Goal: Answer question/provide support: Share knowledge or assist other users

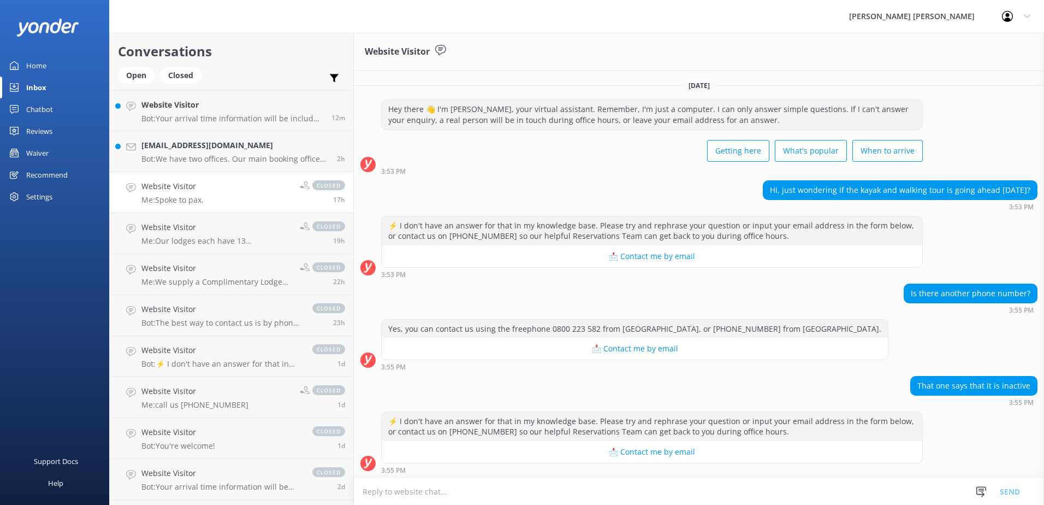
scroll to position [120, 0]
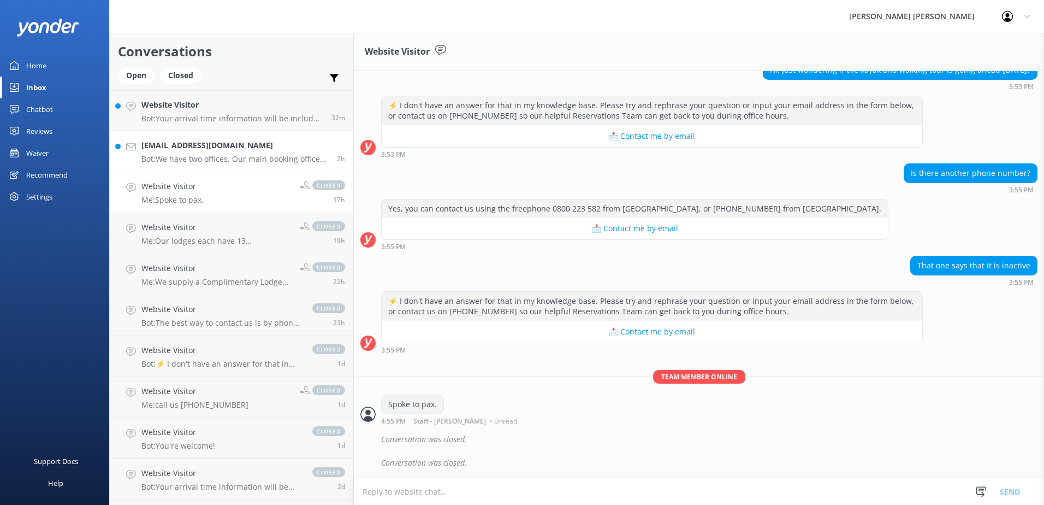
click at [177, 147] on h4 "[EMAIL_ADDRESS][DOMAIN_NAME]" at bounding box center [234, 145] width 187 height 12
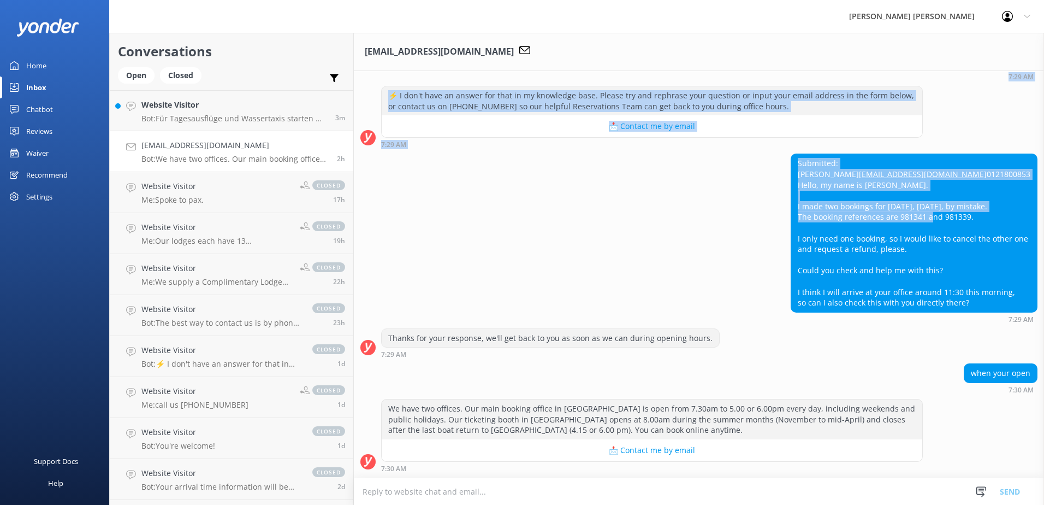
drag, startPoint x: 923, startPoint y: 221, endPoint x: 903, endPoint y: 219, distance: 20.9
click at [903, 219] on div "[DATE] Hey there 👋 I'm [PERSON_NAME], your virtual assistant. Remember, I'm jus…" at bounding box center [699, 151] width 690 height 654
click at [637, 222] on div "Submitted: HARUKA [EMAIL_ADDRESS][DOMAIN_NAME] 0121800853 Hello, my name is [PE…" at bounding box center [699, 237] width 690 height 169
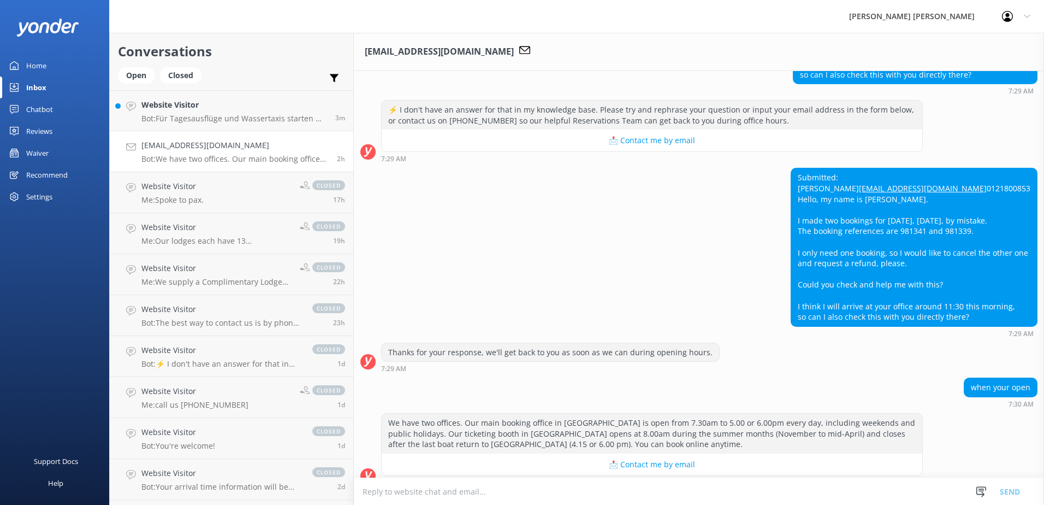
scroll to position [214, 0]
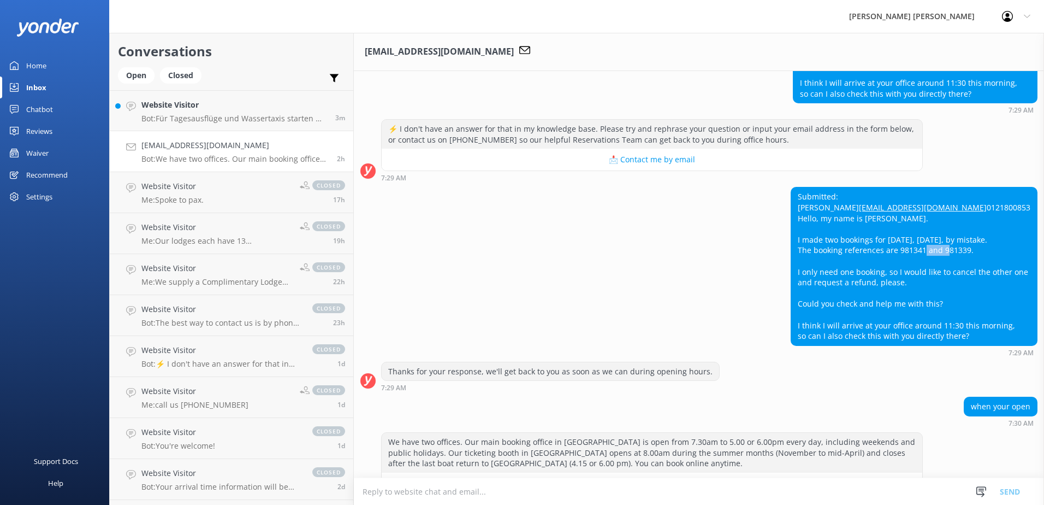
drag, startPoint x: 899, startPoint y: 272, endPoint x: 923, endPoint y: 272, distance: 24.0
click at [923, 272] on div "Submitted: HARUKA [EMAIL_ADDRESS][DOMAIN_NAME] 0121800853 Hello, my name is [PE…" at bounding box center [914, 265] width 246 height 157
copy div "981341"
drag, startPoint x: 967, startPoint y: 273, endPoint x: 941, endPoint y: 276, distance: 25.9
click at [941, 276] on div "Submitted: HARUKA [EMAIL_ADDRESS][DOMAIN_NAME] 0121800853 Hello, my name is [PE…" at bounding box center [914, 265] width 246 height 157
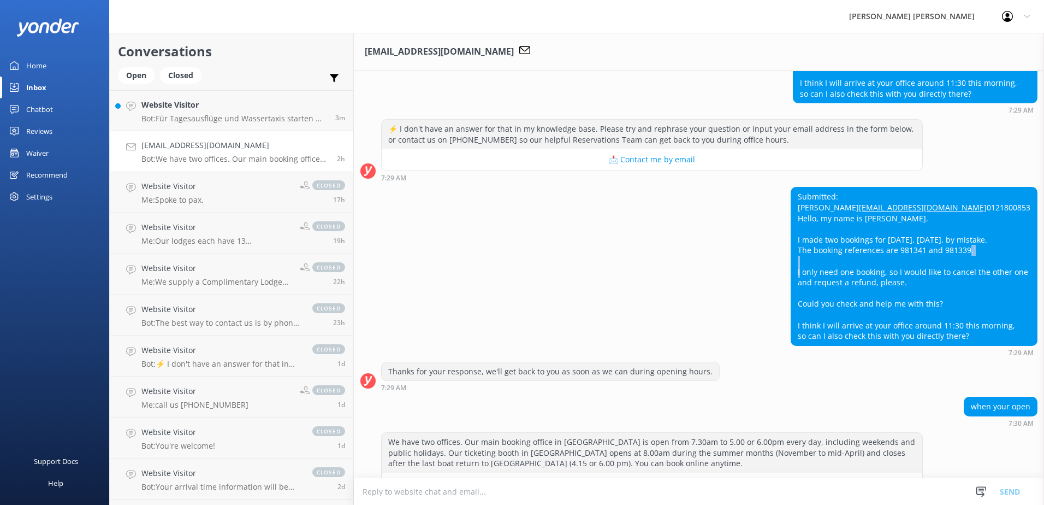
copy div "981339"
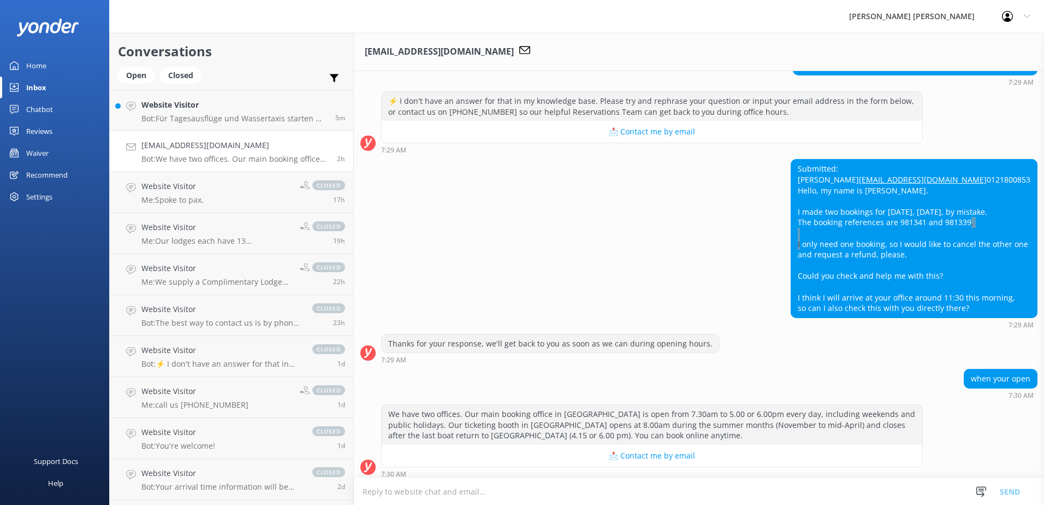
scroll to position [269, 0]
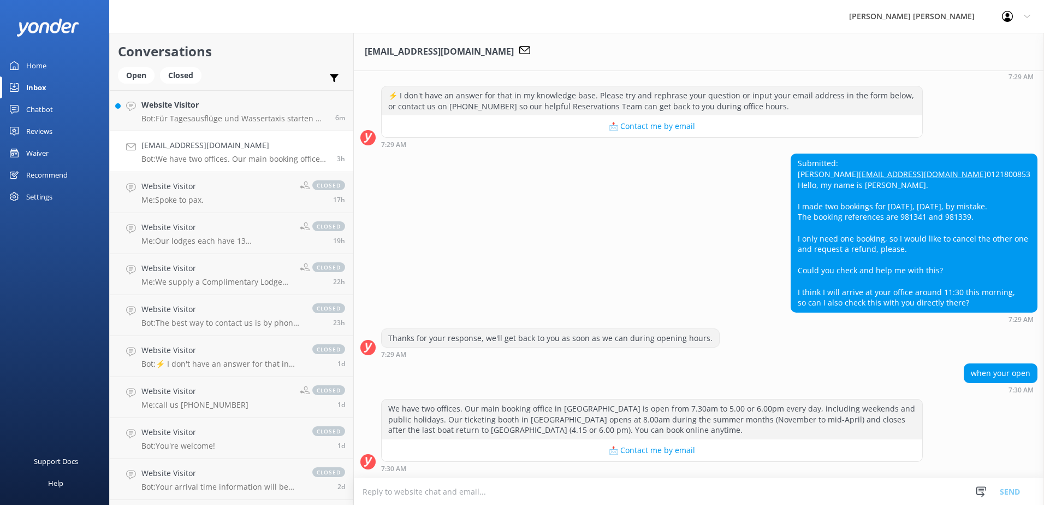
click at [387, 492] on textarea at bounding box center [699, 491] width 690 height 27
type textarea "B"
drag, startPoint x: 401, startPoint y: 489, endPoint x: 442, endPoint y: 496, distance: 41.6
click at [401, 489] on textarea "Duplicate booking XXLD - reservations" at bounding box center [699, 490] width 690 height 27
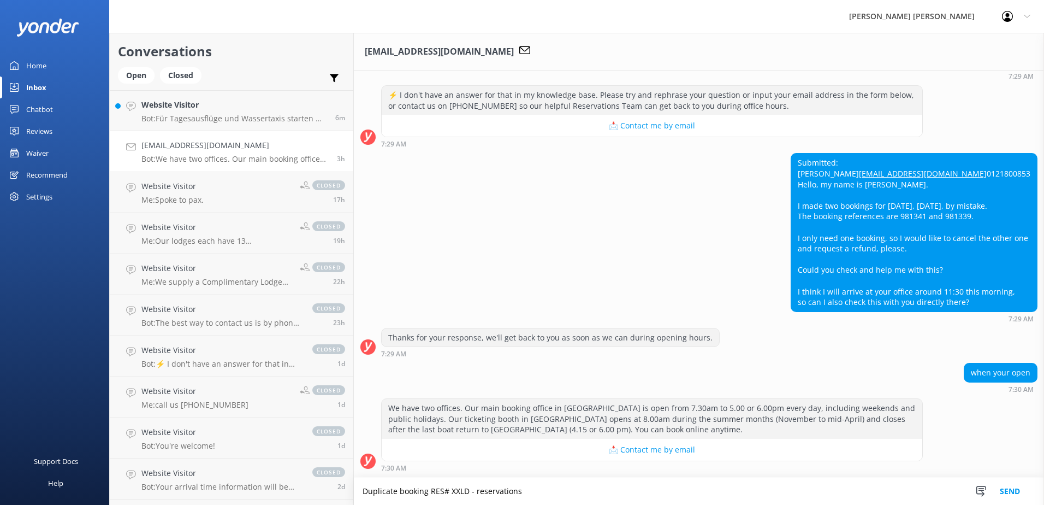
paste textarea "981341"
type textarea "Duplicate booking RES#981341 XXLD - reservations"
click at [1012, 490] on button "Send" at bounding box center [1009, 490] width 41 height 27
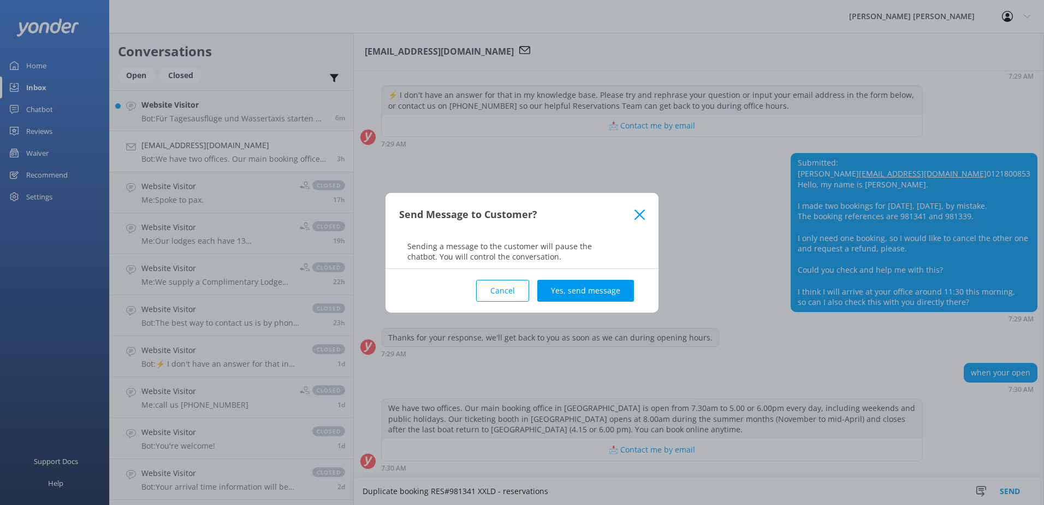
drag, startPoint x: 509, startPoint y: 293, endPoint x: 509, endPoint y: 303, distance: 10.4
click at [510, 293] on button "Cancel" at bounding box center [502, 291] width 53 height 22
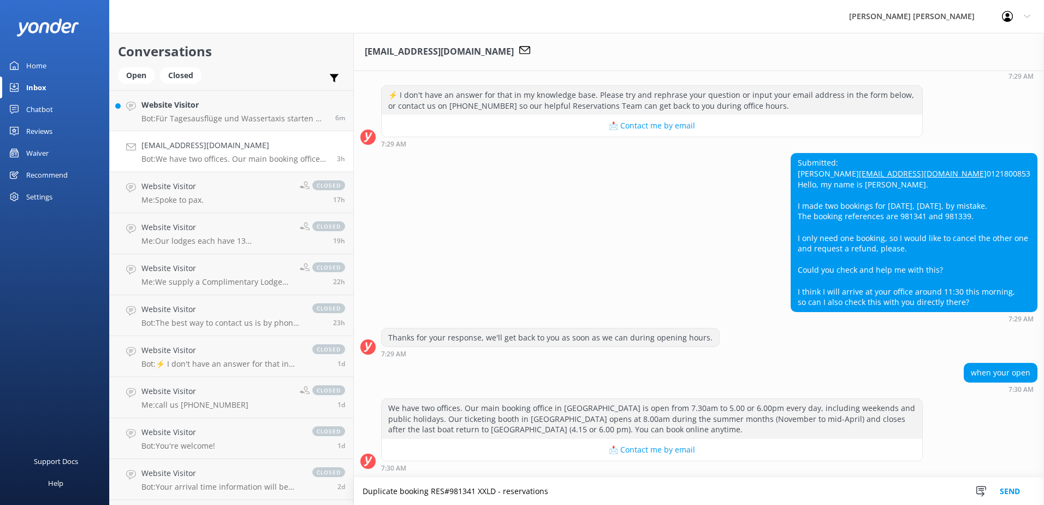
click at [526, 489] on textarea "Duplicate booking RES#981341 XXLD - reservations" at bounding box center [699, 490] width 690 height 27
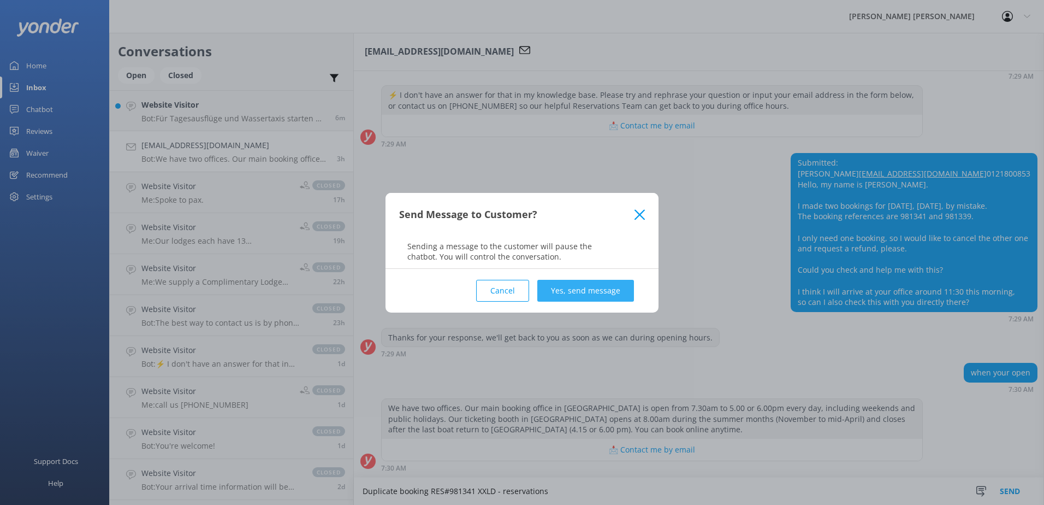
click at [577, 295] on button "Yes, send message" at bounding box center [585, 291] width 97 height 22
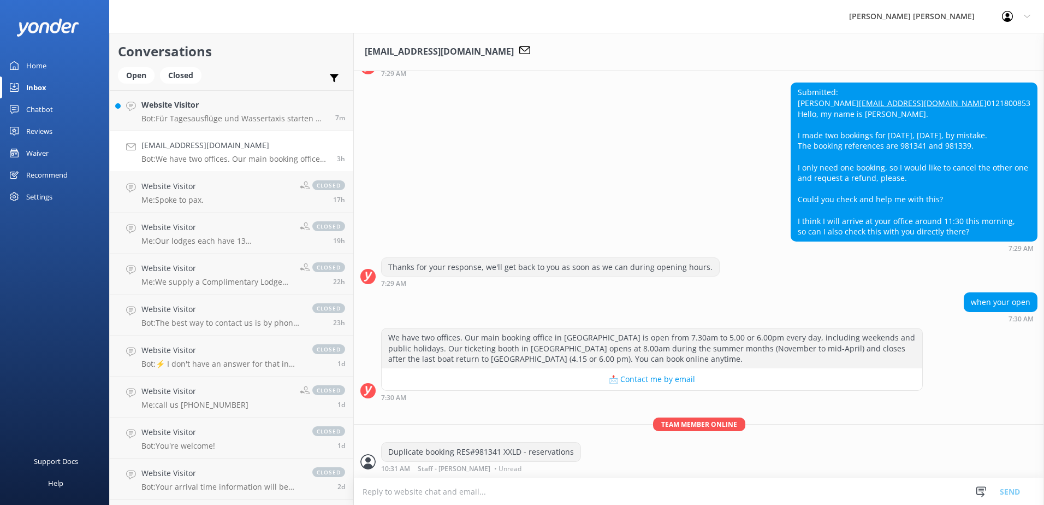
scroll to position [285, 0]
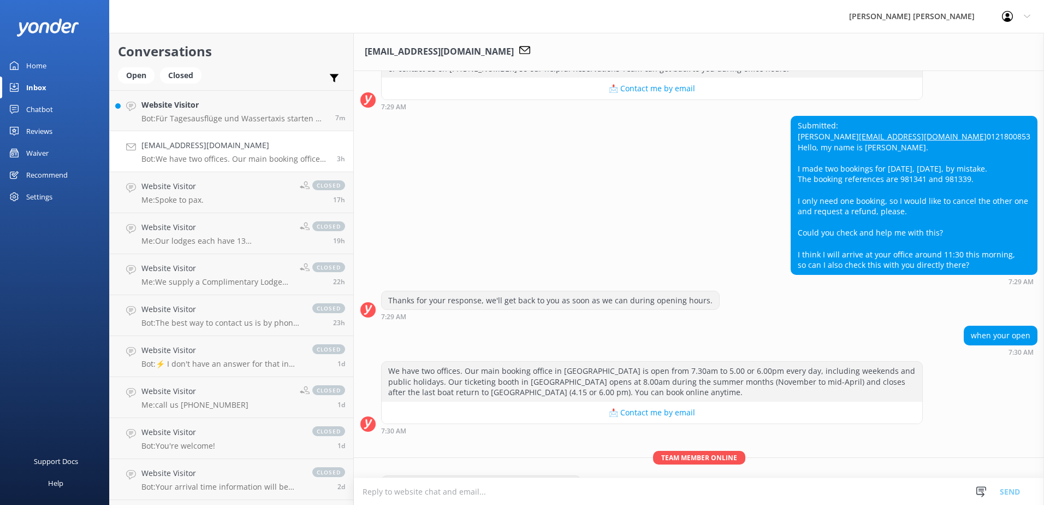
click at [1024, 16] on icon at bounding box center [1027, 16] width 7 height 7
click at [660, 179] on div "Submitted: HARUKA [EMAIL_ADDRESS][DOMAIN_NAME] 0121800853 Hello, my name is [PE…" at bounding box center [699, 200] width 690 height 169
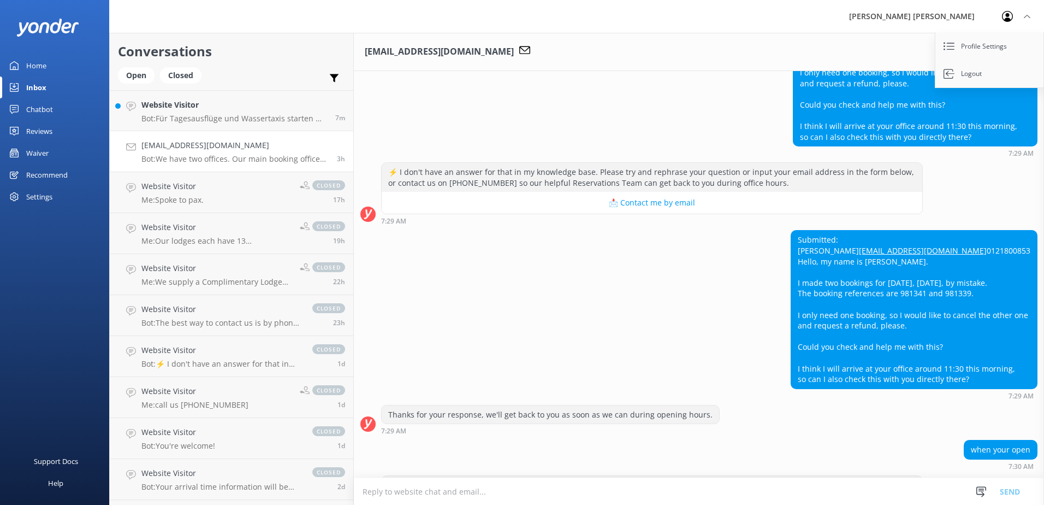
scroll to position [0, 0]
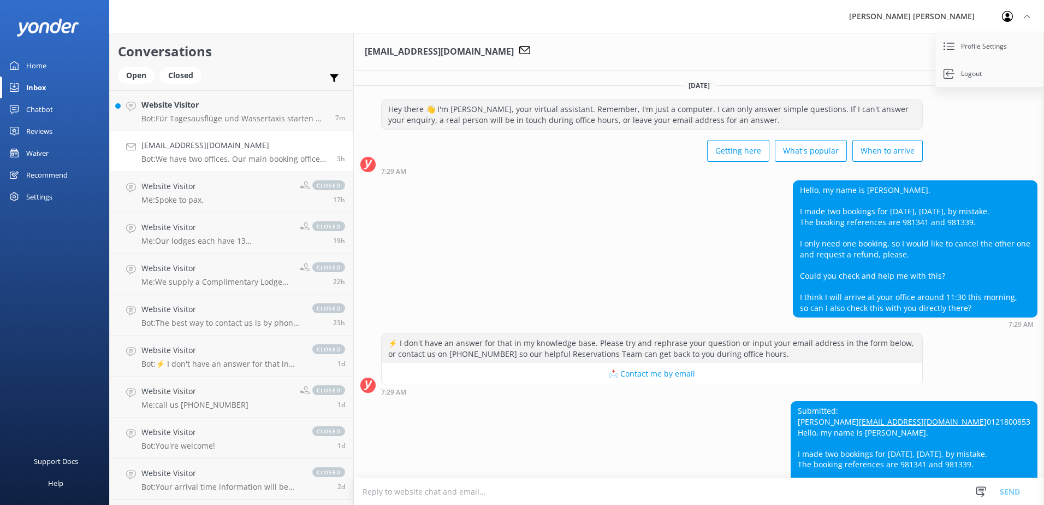
click at [818, 57] on div "[EMAIL_ADDRESS][DOMAIN_NAME]" at bounding box center [699, 52] width 690 height 38
drag, startPoint x: 966, startPoint y: 154, endPoint x: 948, endPoint y: 142, distance: 21.2
click at [965, 155] on div "Hey there 👋 I'm [PERSON_NAME], your virtual assistant. Remember, I'm just a com…" at bounding box center [699, 136] width 690 height 75
drag, startPoint x: 269, startPoint y: 144, endPoint x: 241, endPoint y: 155, distance: 30.2
click at [241, 155] on p "Bot: We have two offices. Our main booking office in [GEOGRAPHIC_DATA] is open …" at bounding box center [234, 159] width 187 height 10
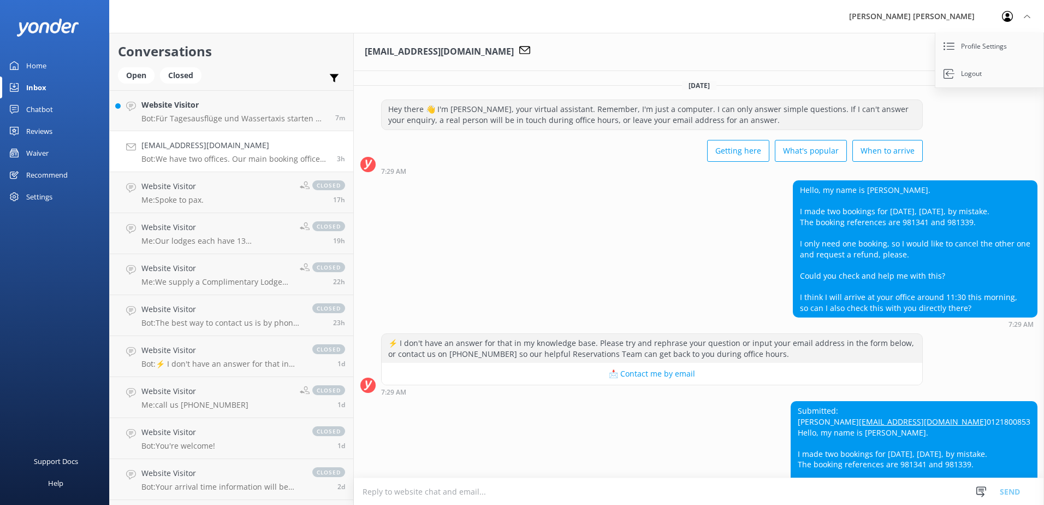
drag, startPoint x: 129, startPoint y: 147, endPoint x: 284, endPoint y: 146, distance: 155.6
click at [284, 146] on h4 "[EMAIL_ADDRESS][DOMAIN_NAME]" at bounding box center [234, 145] width 187 height 12
click at [127, 145] on use at bounding box center [131, 146] width 10 height 7
click at [281, 151] on h4 "[EMAIL_ADDRESS][DOMAIN_NAME]" at bounding box center [234, 145] width 187 height 12
click at [235, 158] on p "Bot: We have two offices. Our main booking office in [GEOGRAPHIC_DATA] is open …" at bounding box center [234, 159] width 187 height 10
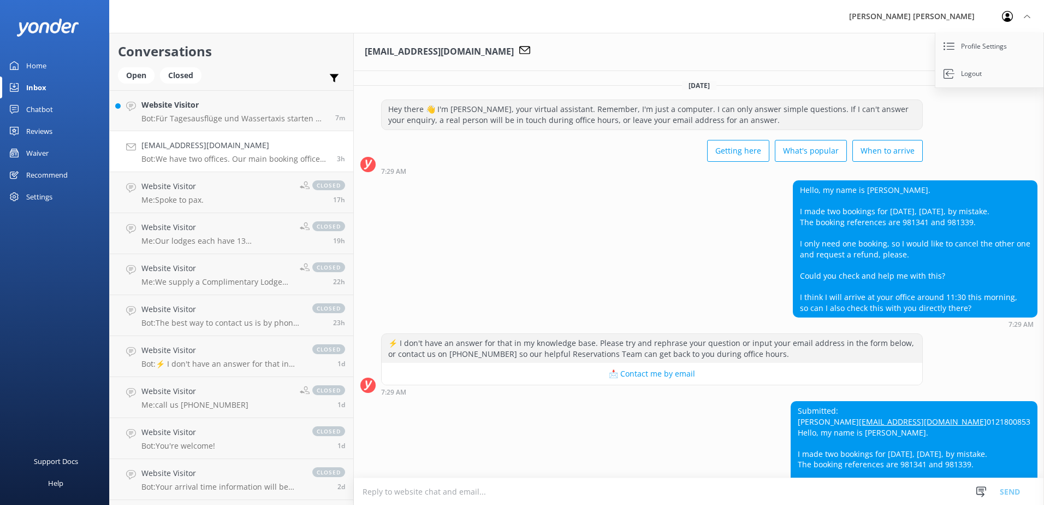
drag, startPoint x: 270, startPoint y: 150, endPoint x: 554, endPoint y: 215, distance: 290.7
click at [554, 214] on div "Hello, my name is [PERSON_NAME]. I made two bookings for [DATE], [DATE], by mis…" at bounding box center [699, 253] width 690 height 147
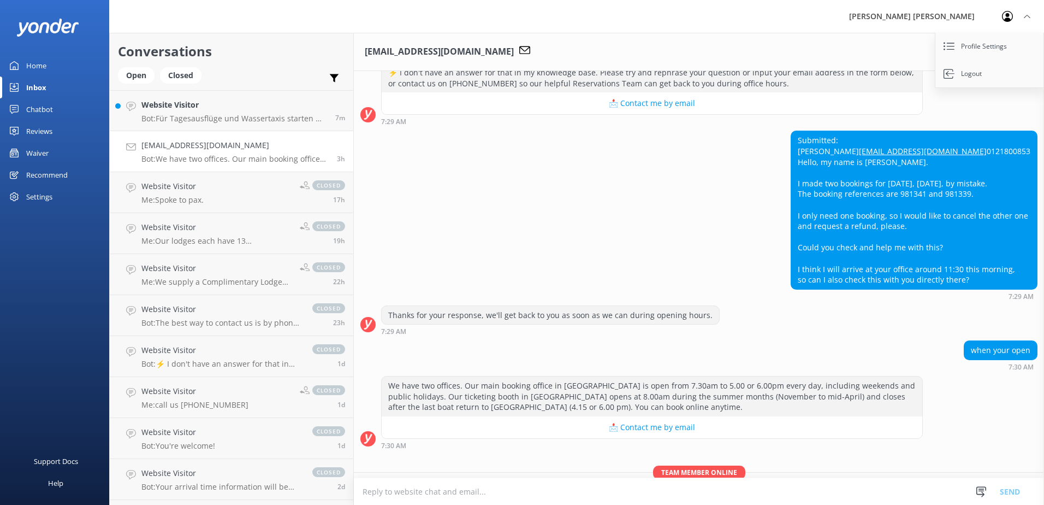
scroll to position [340, 0]
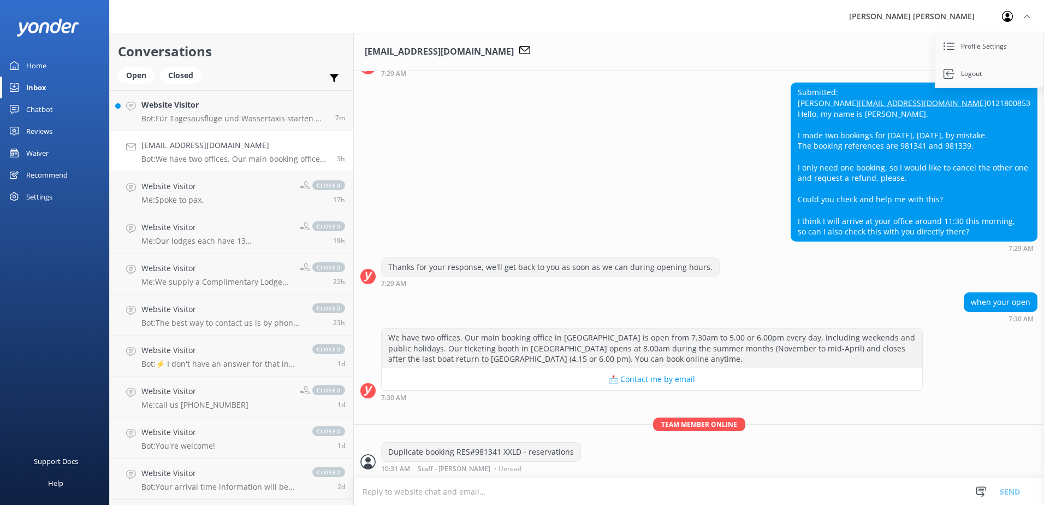
click at [960, 398] on div "We have two offices. Our main booking office in [GEOGRAPHIC_DATA] is open from …" at bounding box center [699, 364] width 690 height 73
click at [858, 21] on div "[PERSON_NAME] [PERSON_NAME] Profile Settings Logout" at bounding box center [522, 16] width 1044 height 33
click at [858, 55] on div "[EMAIL_ADDRESS][DOMAIN_NAME]" at bounding box center [699, 52] width 690 height 38
drag, startPoint x: 183, startPoint y: 73, endPoint x: 145, endPoint y: 75, distance: 38.8
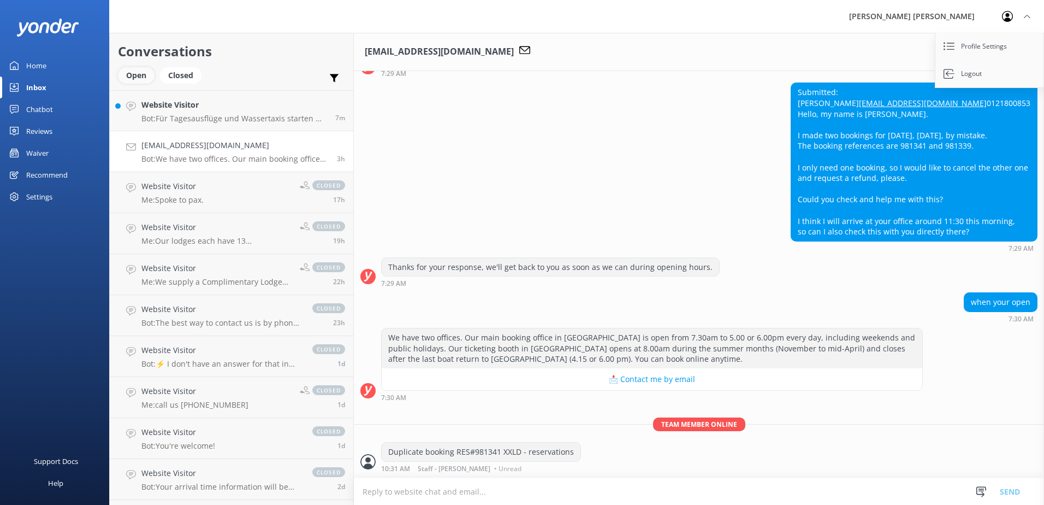
click at [183, 74] on div "Closed" at bounding box center [180, 75] width 41 height 16
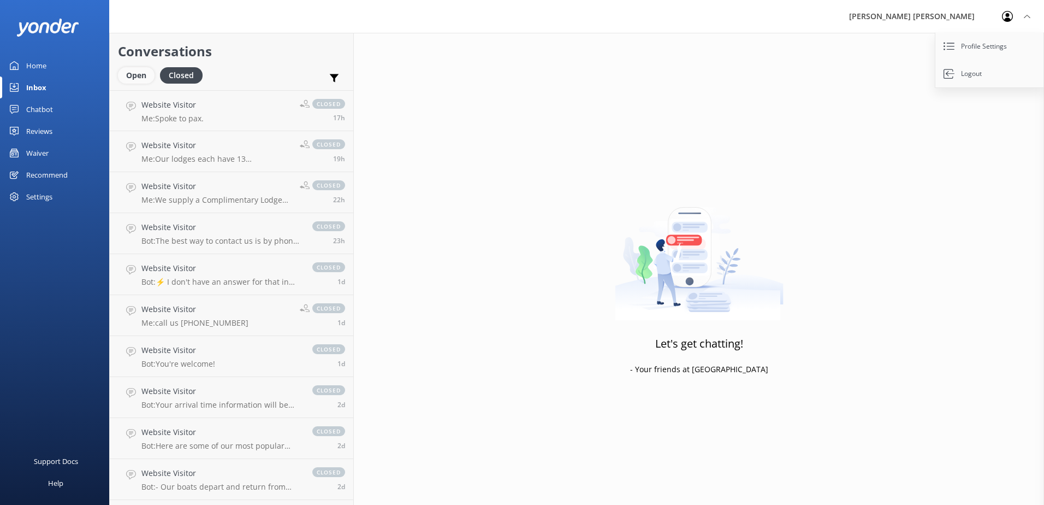
click at [135, 75] on div "Open" at bounding box center [136, 75] width 37 height 16
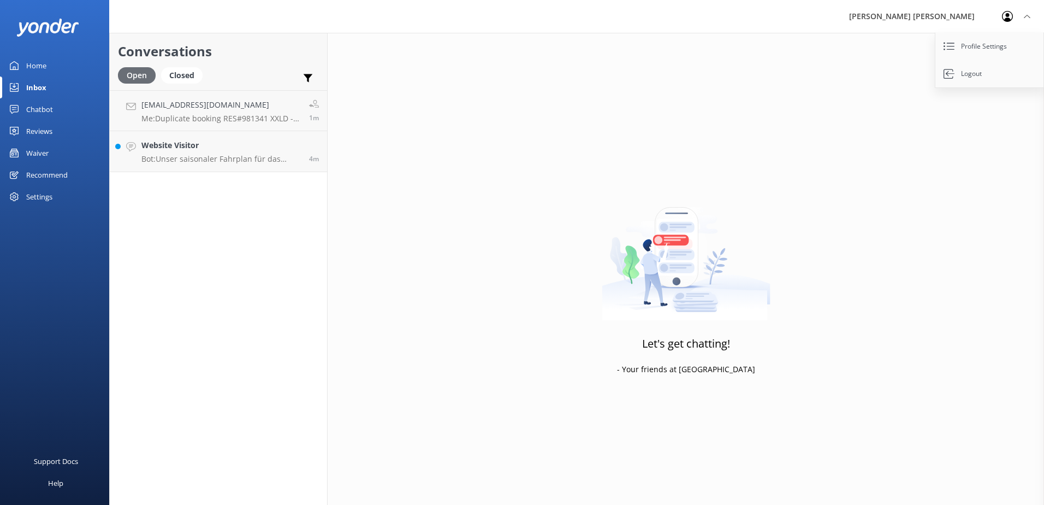
click at [134, 74] on div "Open" at bounding box center [137, 75] width 38 height 16
click at [190, 116] on p "Me: Duplicate booking RES#981341 XXLD - reservations" at bounding box center [220, 119] width 159 height 10
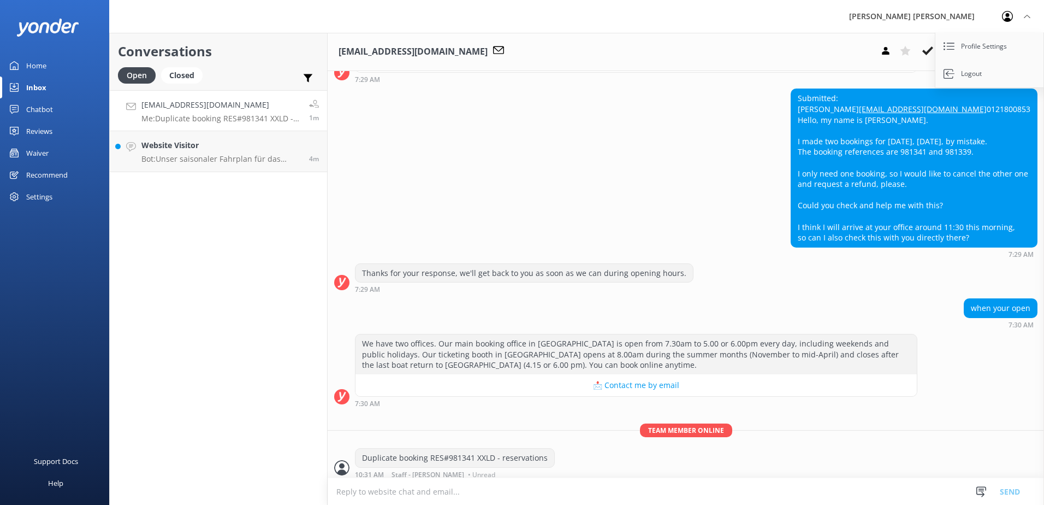
scroll to position [340, 0]
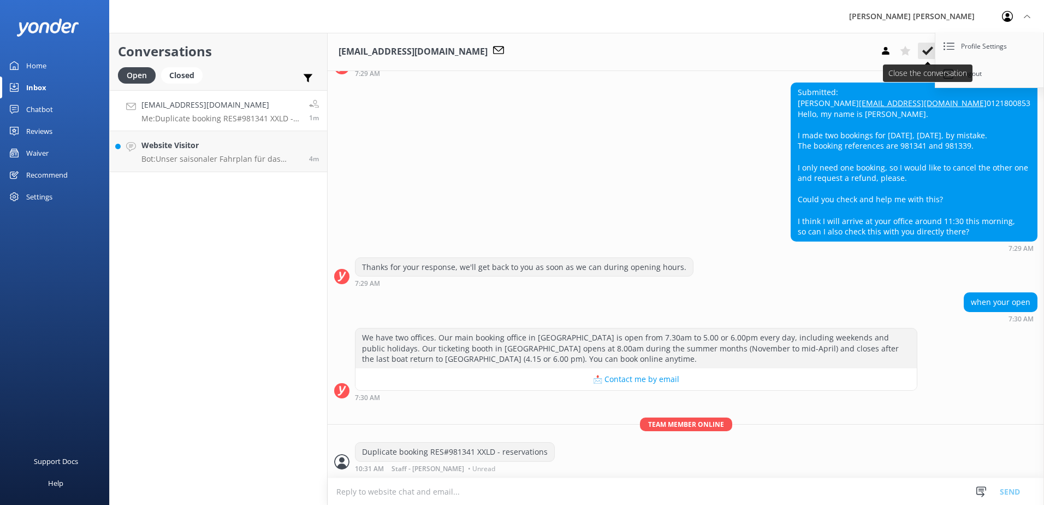
click at [923, 50] on use at bounding box center [927, 50] width 11 height 9
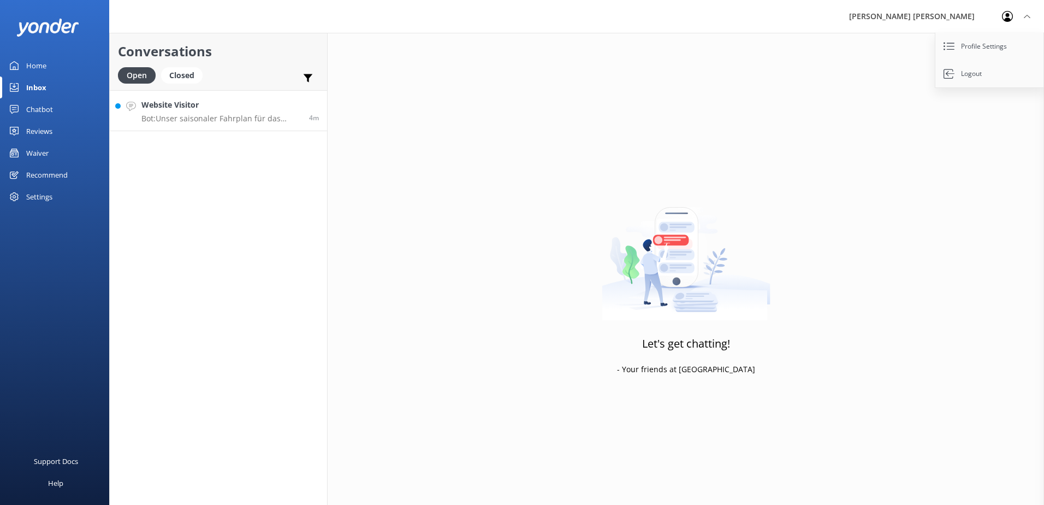
click at [227, 105] on h4 "Website Visitor" at bounding box center [220, 105] width 159 height 12
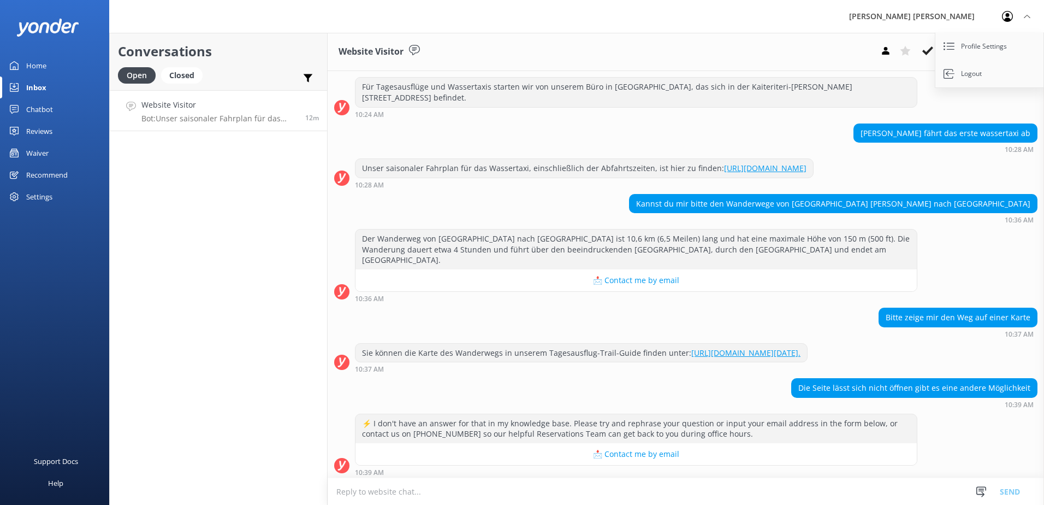
scroll to position [327, 0]
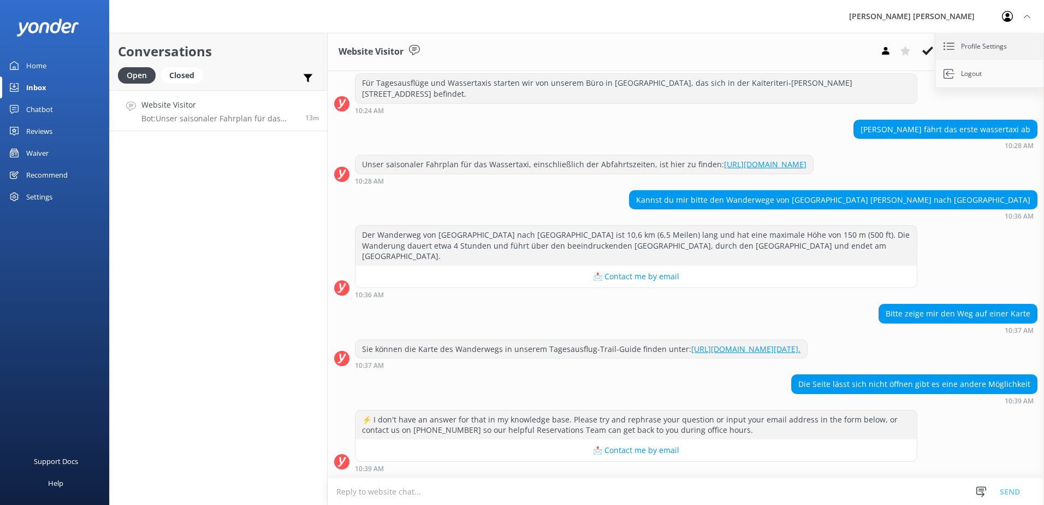
click at [947, 45] on icon at bounding box center [948, 46] width 11 height 11
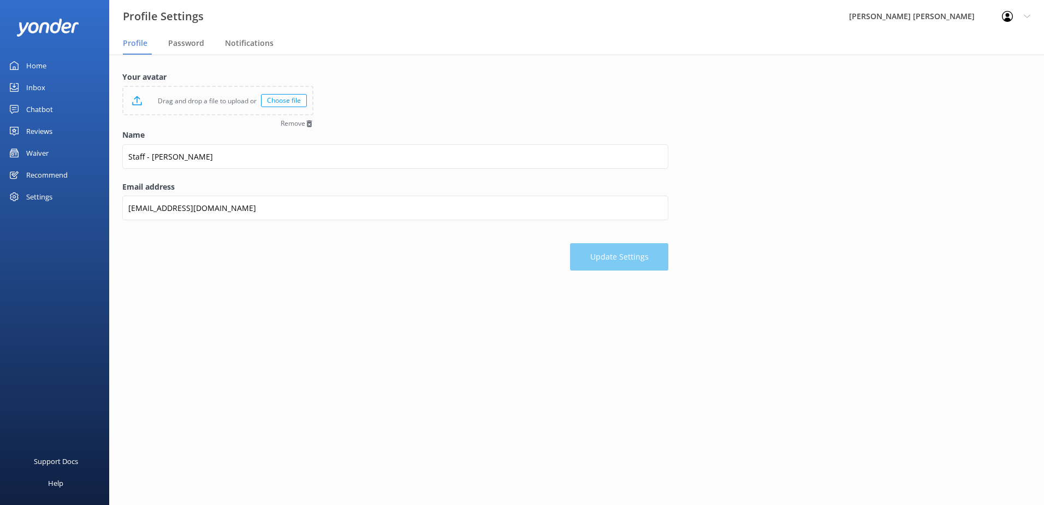
click at [39, 85] on div "Inbox" at bounding box center [35, 87] width 19 height 22
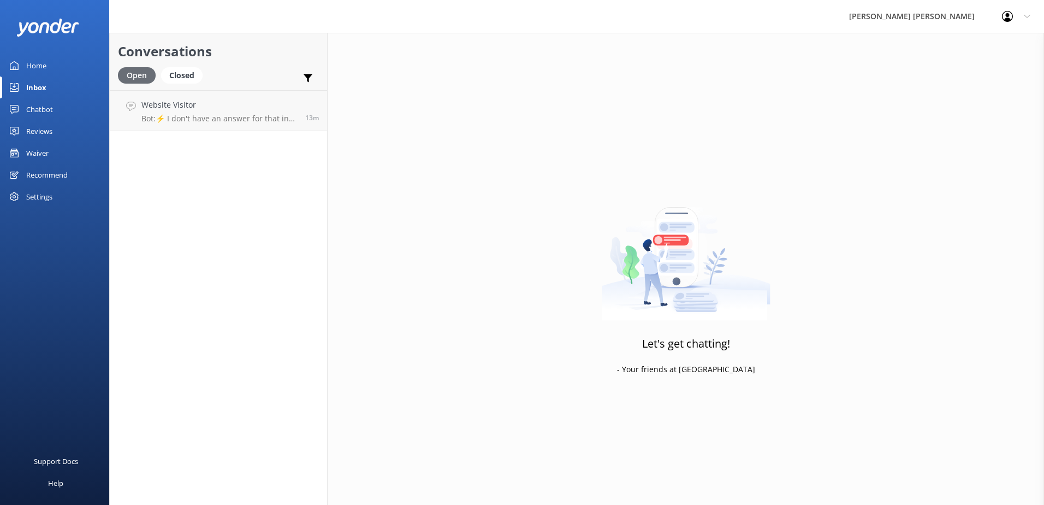
click at [132, 79] on div "Open" at bounding box center [137, 75] width 38 height 16
click at [236, 115] on p "Bot: ⚡ I don't have an answer for that in my knowledge base. Please try and rep…" at bounding box center [219, 119] width 156 height 10
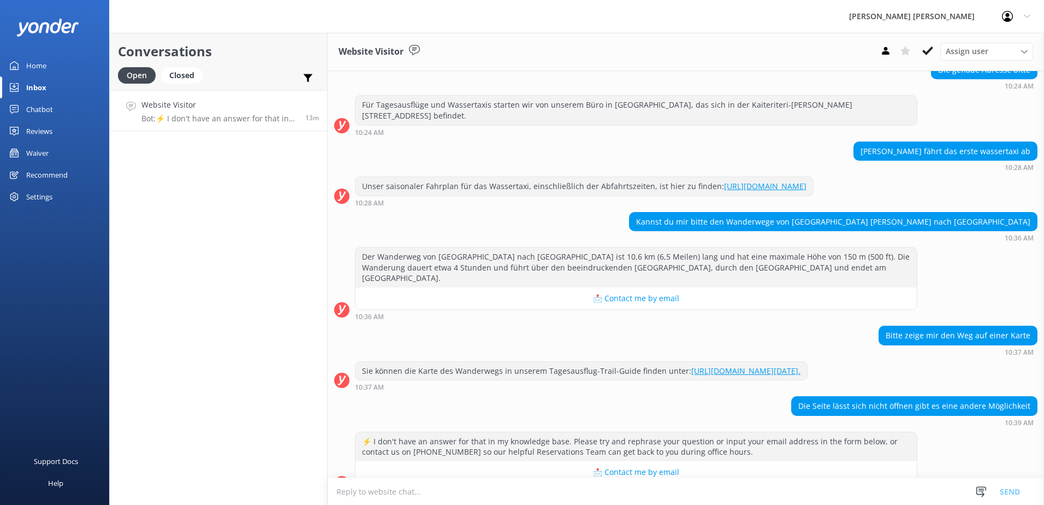
scroll to position [327, 0]
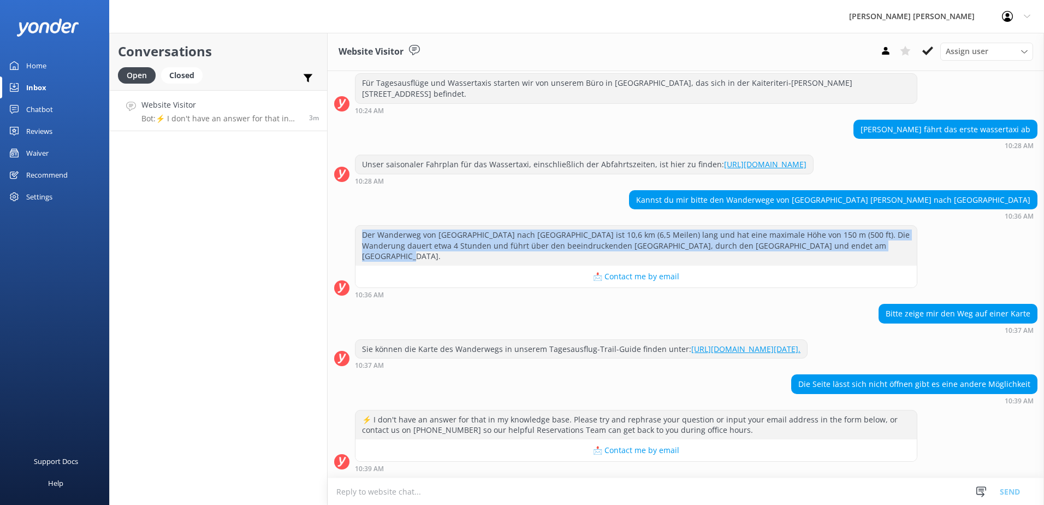
drag, startPoint x: 364, startPoint y: 233, endPoint x: 888, endPoint y: 250, distance: 523.9
click at [888, 250] on div "Der Wanderweg von [GEOGRAPHIC_DATA] nach [GEOGRAPHIC_DATA] ist 10,6 km (6,5 Mei…" at bounding box center [635, 245] width 561 height 40
copy div "Der Wanderweg von [GEOGRAPHIC_DATA] nach [GEOGRAPHIC_DATA] ist 10,6 km (6,5 Mei…"
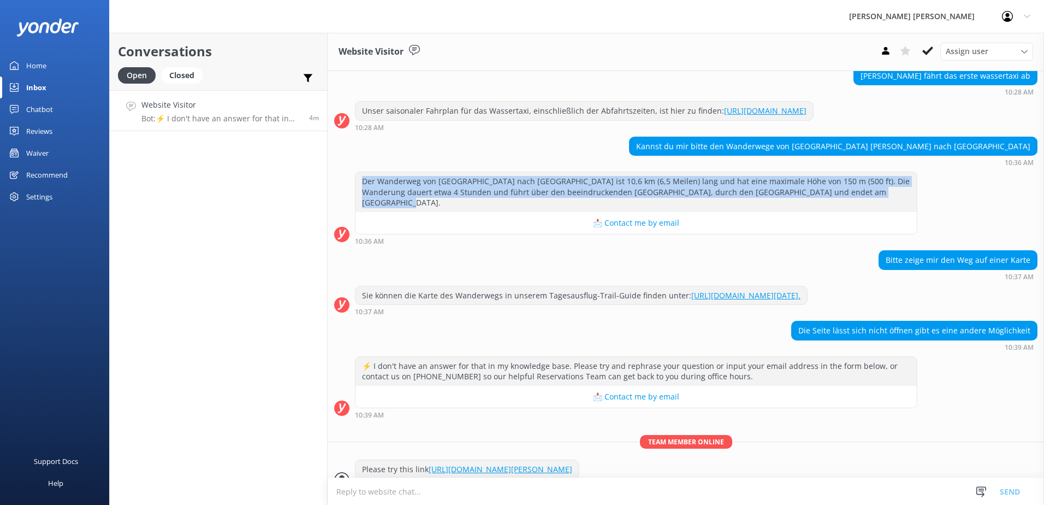
scroll to position [434, 0]
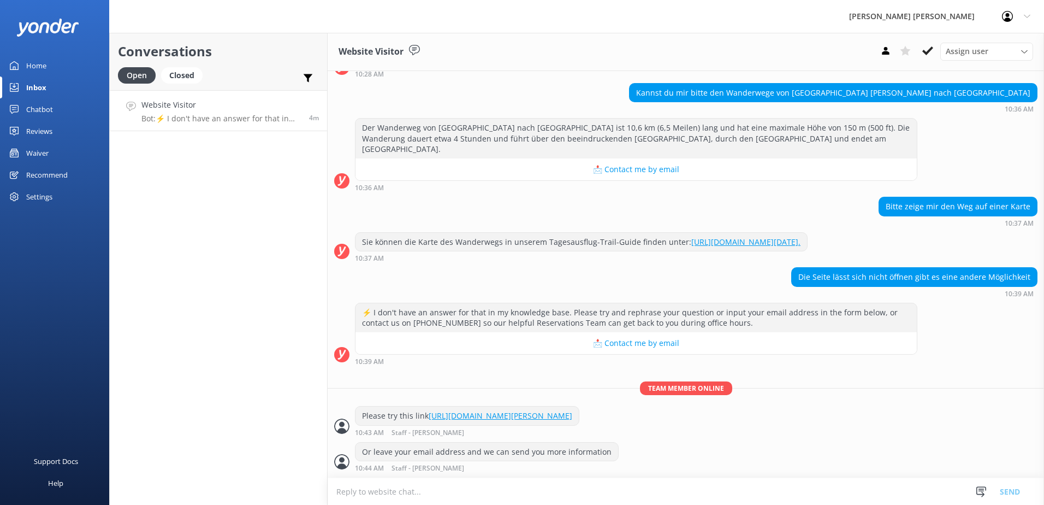
click at [851, 373] on div "[DATE] Hey there 👋 I'm [PERSON_NAME], your virtual assistant. Remember, I'm jus…" at bounding box center [686, 57] width 716 height 840
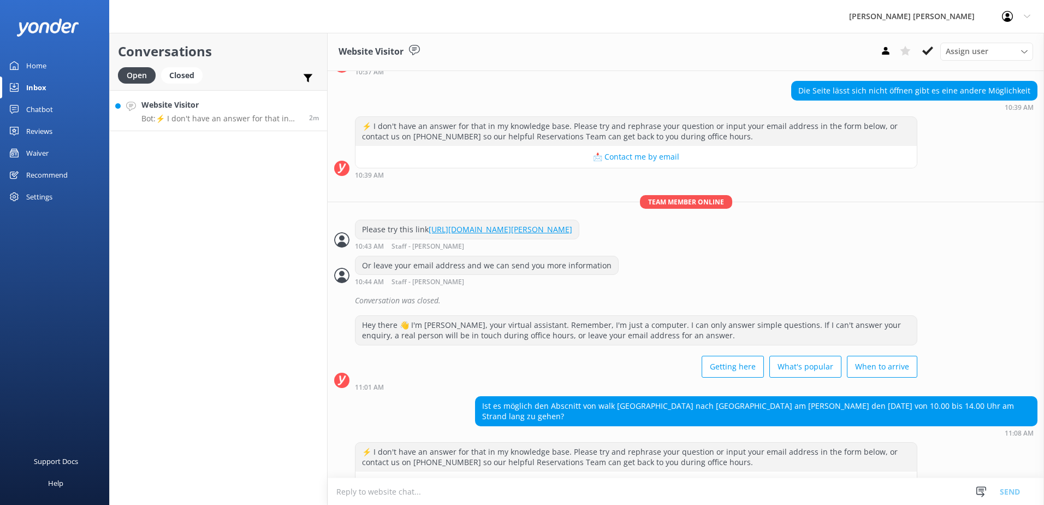
scroll to position [641, 0]
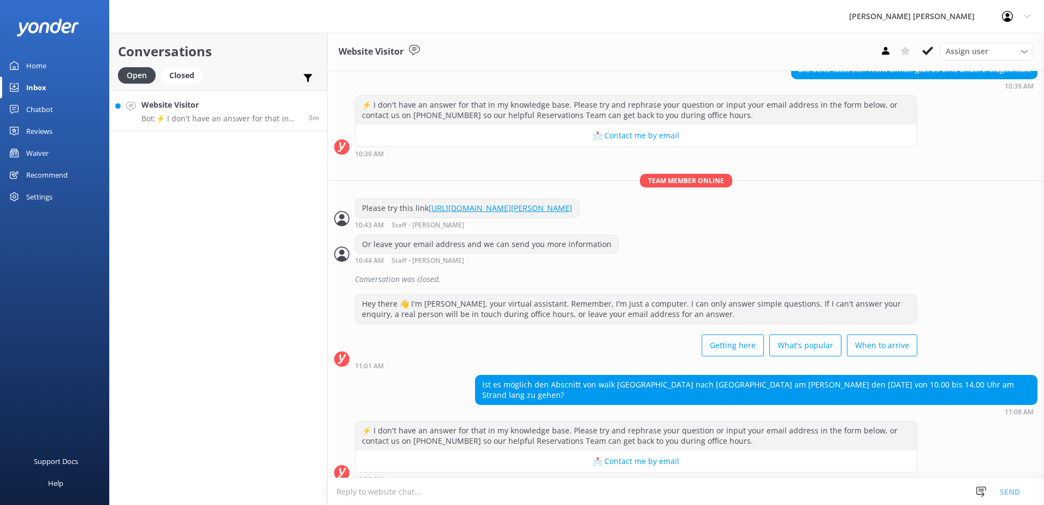
click at [375, 493] on textarea at bounding box center [686, 491] width 716 height 27
type textarea "K"
click at [758, 485] on textarea "The walk from [GEOGRAPHIC_DATA][PERSON_NAME] to [GEOGRAPHIC_DATA] takes approxi…" at bounding box center [686, 490] width 716 height 27
click at [583, 491] on textarea "The walk from [GEOGRAPHIC_DATA][PERSON_NAME] to [GEOGRAPHIC_DATA] takes approxi…" at bounding box center [686, 490] width 716 height 27
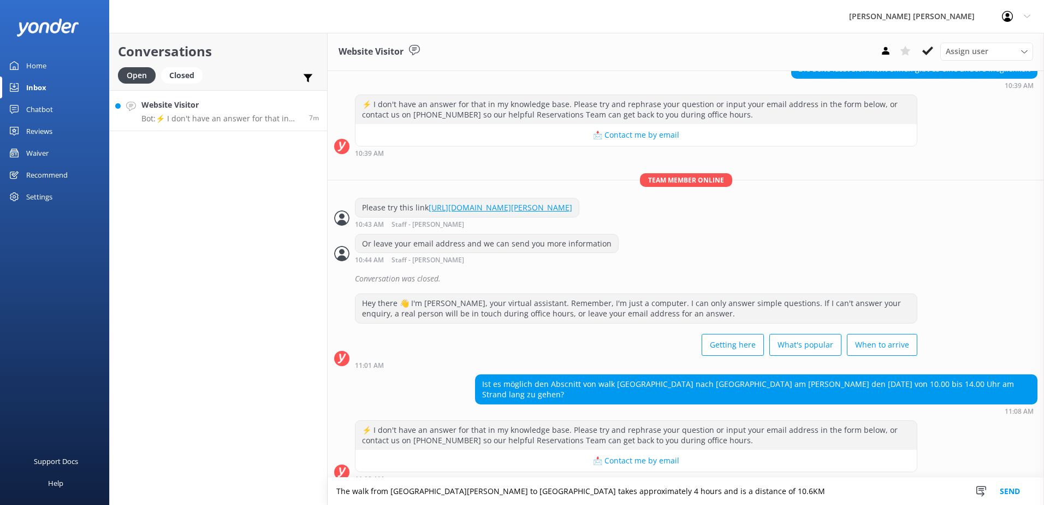
click at [679, 491] on textarea "The walk from [GEOGRAPHIC_DATA][PERSON_NAME] to [GEOGRAPHIC_DATA] takes approxi…" at bounding box center [686, 490] width 716 height 27
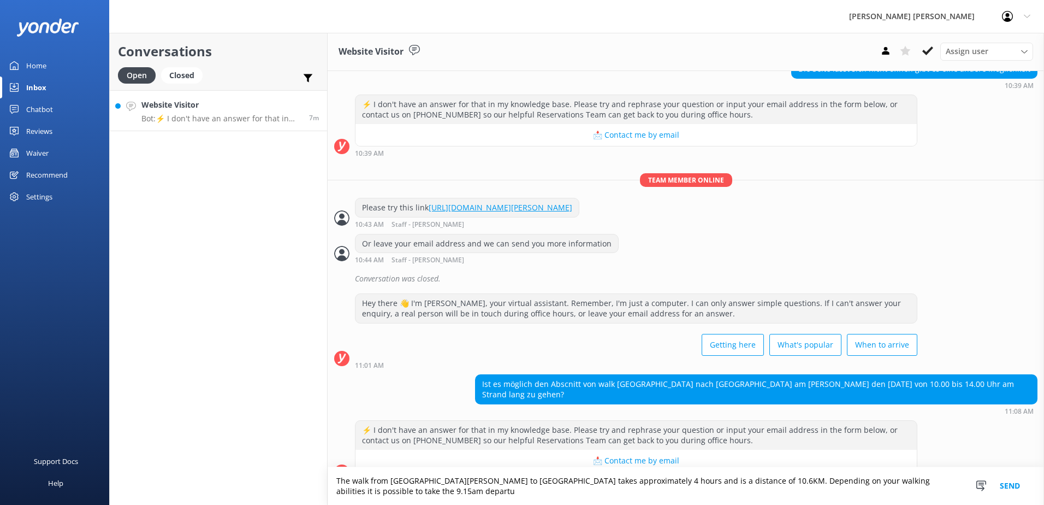
scroll to position [652, 0]
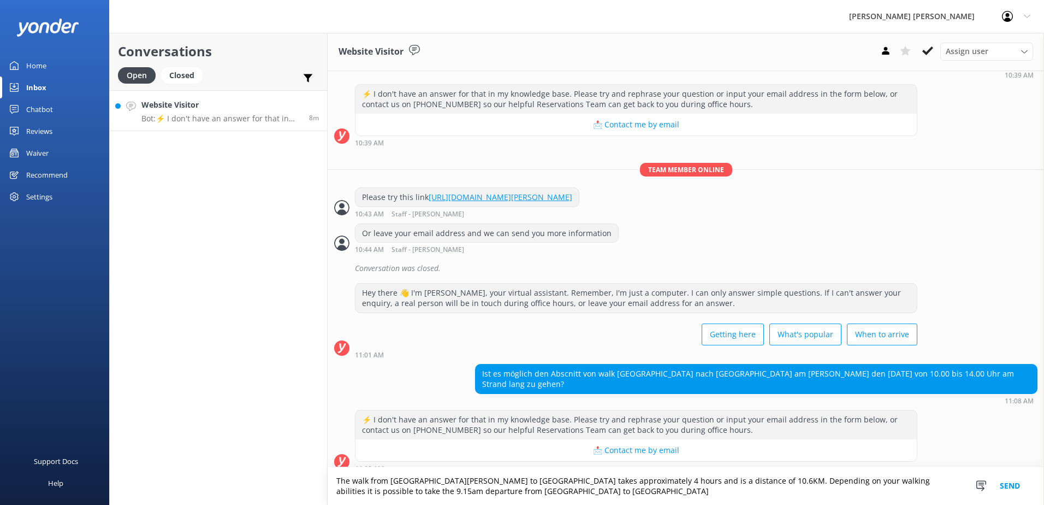
drag, startPoint x: 470, startPoint y: 495, endPoint x: 867, endPoint y: 480, distance: 397.2
click at [867, 480] on textarea "The walk from [GEOGRAPHIC_DATA][PERSON_NAME] to [GEOGRAPHIC_DATA] takes approxi…" at bounding box center [686, 486] width 716 height 38
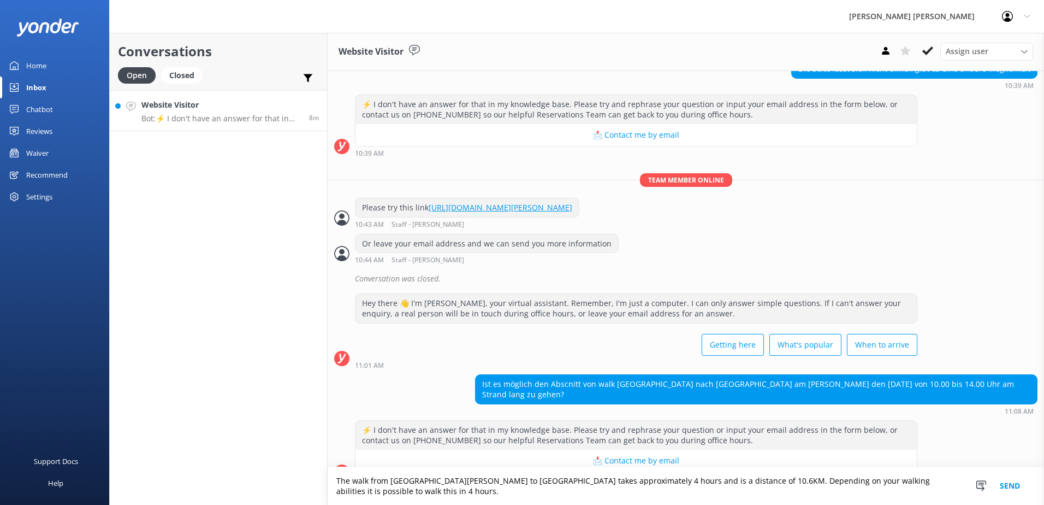
type textarea "The walk from [GEOGRAPHIC_DATA][PERSON_NAME] to [GEOGRAPHIC_DATA] takes approxi…"
click at [1012, 492] on button "Send" at bounding box center [1009, 486] width 41 height 38
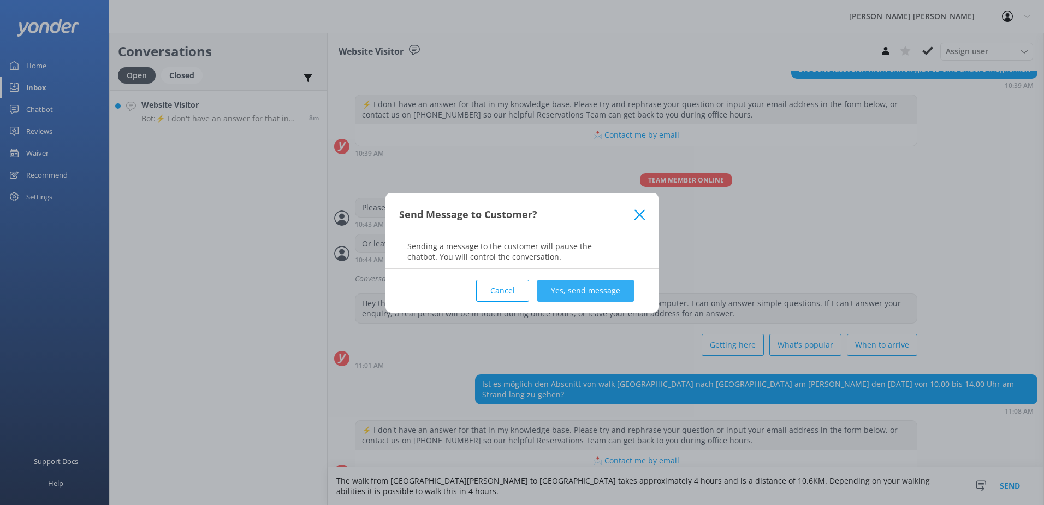
click at [587, 292] on button "Yes, send message" at bounding box center [585, 291] width 97 height 22
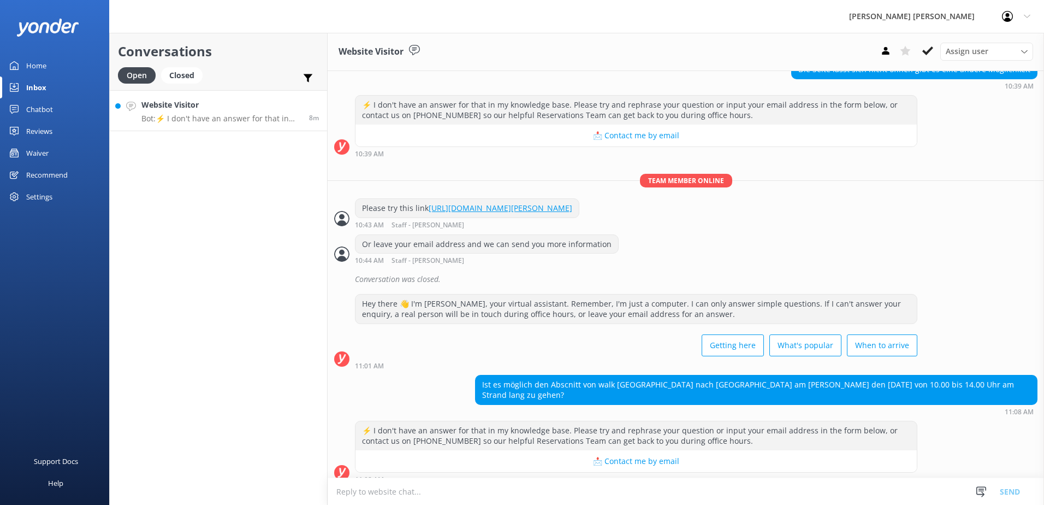
scroll to position [723, 0]
